Goal: Information Seeking & Learning: Learn about a topic

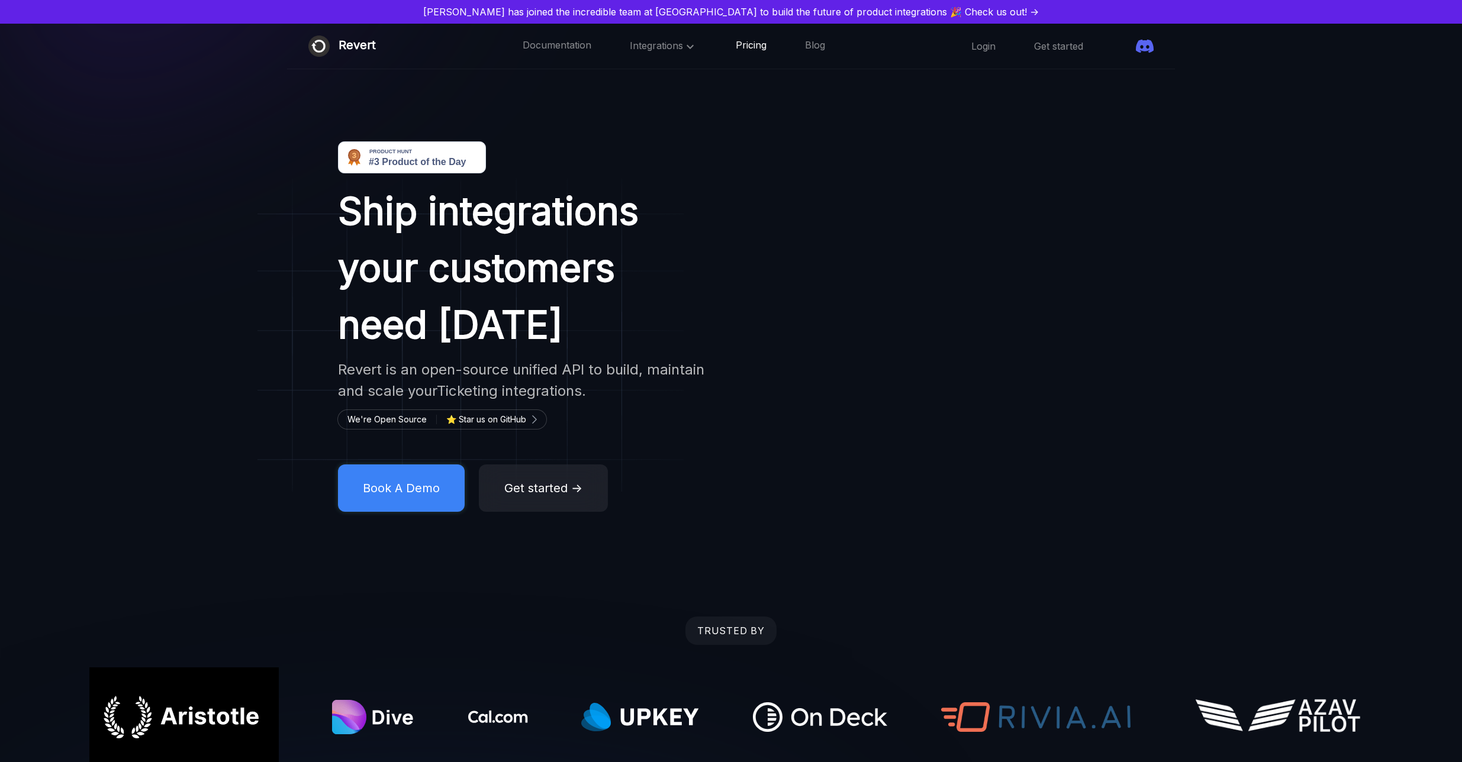
click at [736, 51] on link "Pricing" at bounding box center [751, 45] width 31 height 15
